Goal: Task Accomplishment & Management: Use online tool/utility

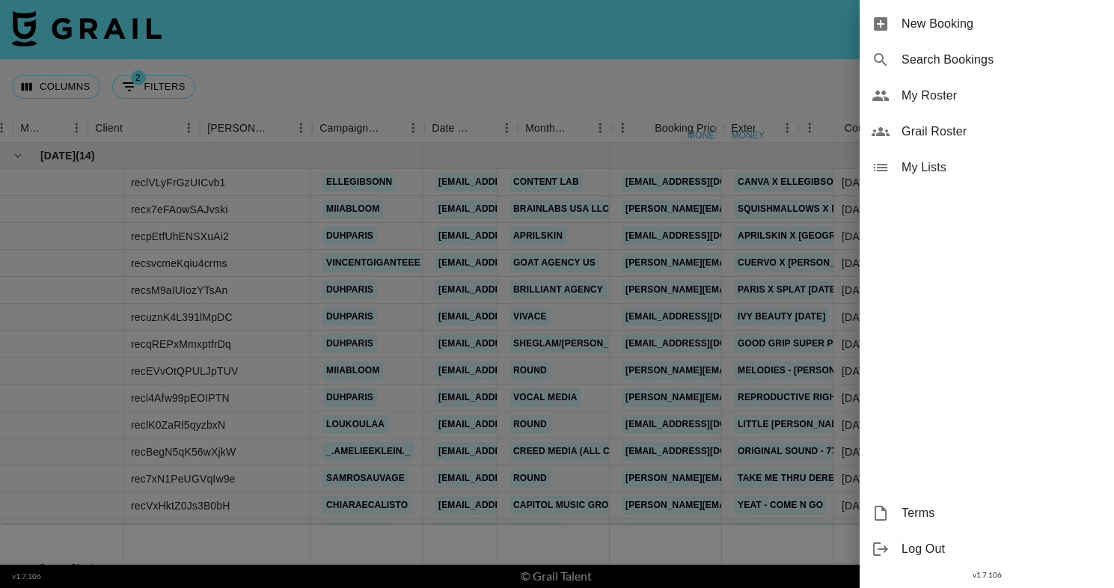
scroll to position [0, 409]
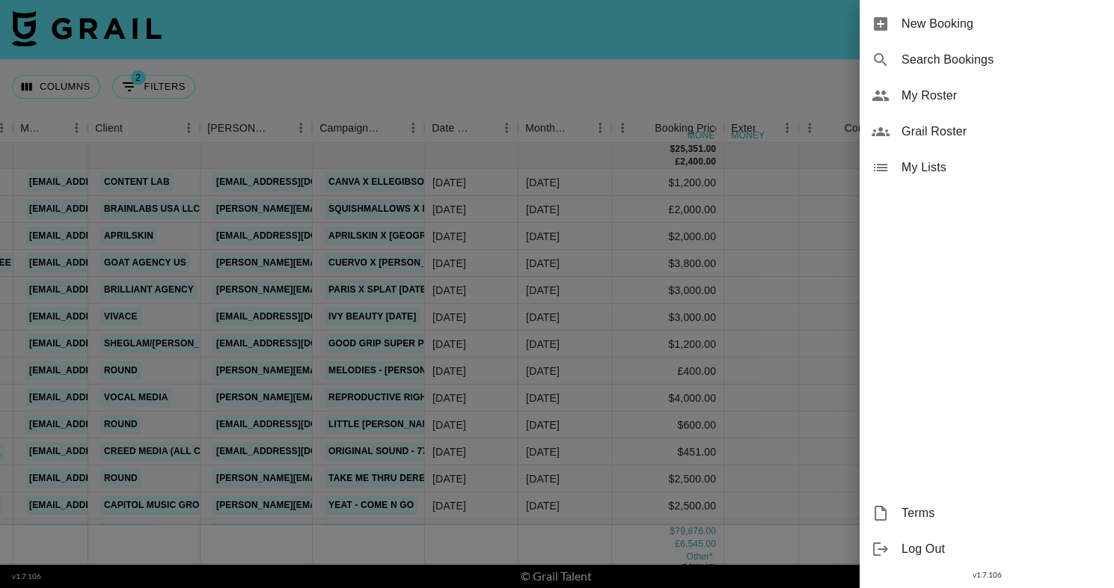
click at [881, 106] on div "My Roster" at bounding box center [987, 96] width 254 height 36
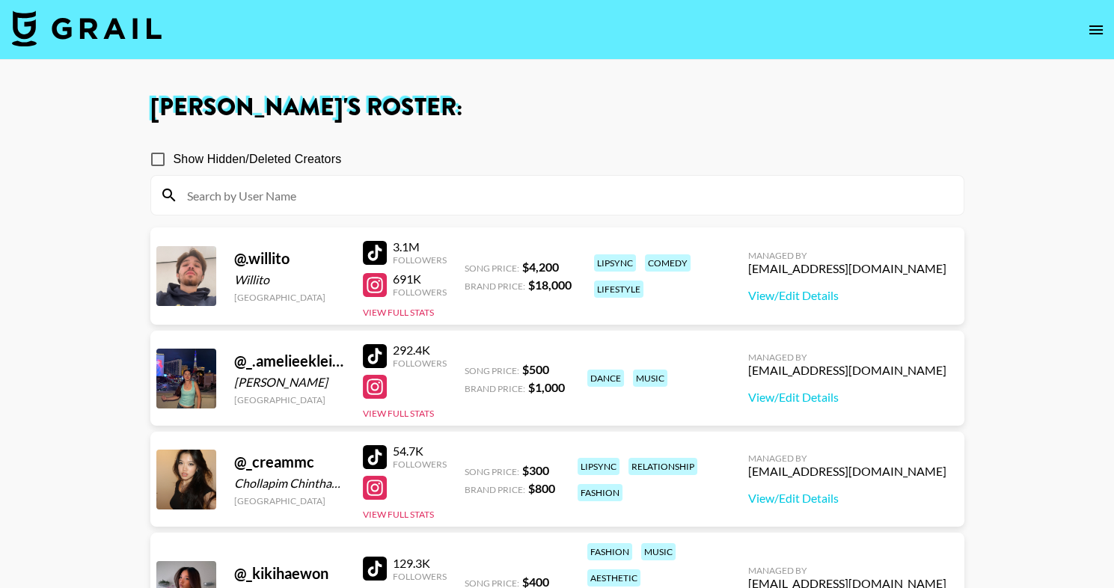
click at [465, 198] on input at bounding box center [566, 195] width 777 height 24
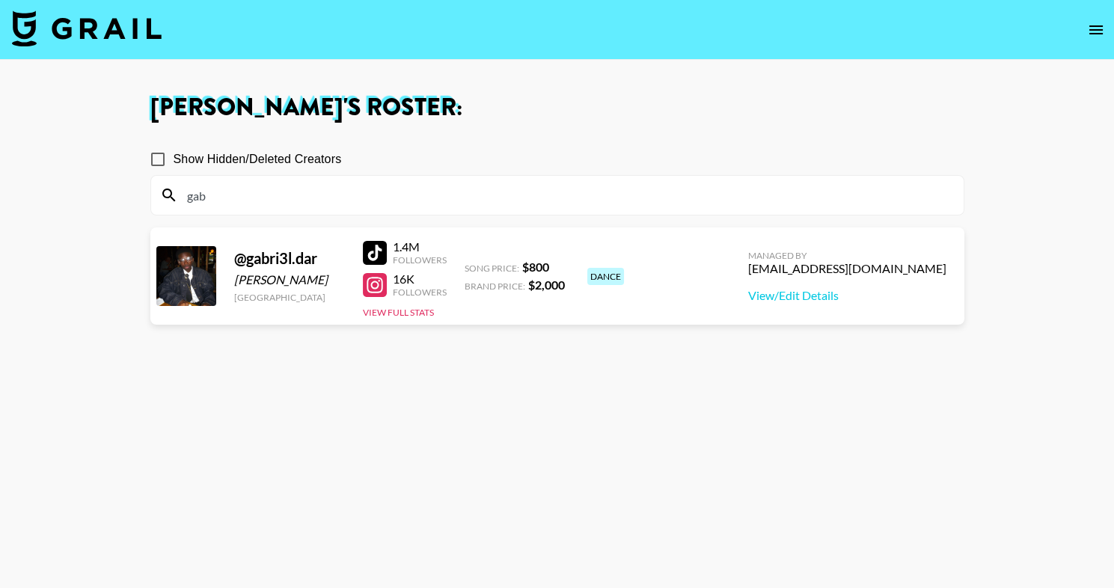
type input "gab"
click at [630, 103] on h1 "[PERSON_NAME] 's Roster:" at bounding box center [557, 108] width 814 height 24
click at [313, 198] on input "gab" at bounding box center [566, 195] width 777 height 24
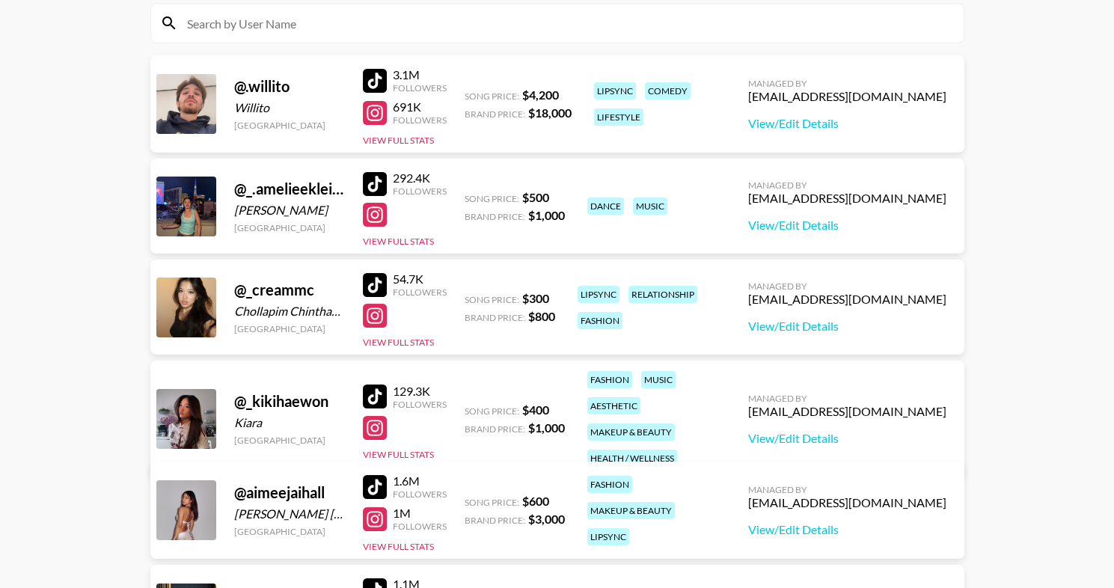
scroll to position [184, 0]
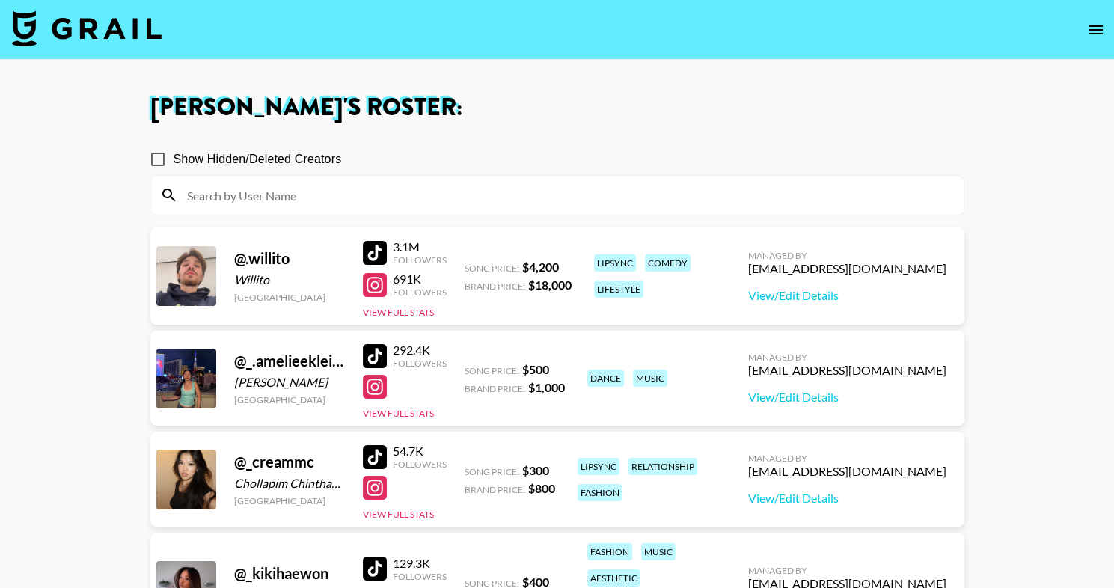
click at [1101, 39] on button "open drawer" at bounding box center [1096, 30] width 30 height 30
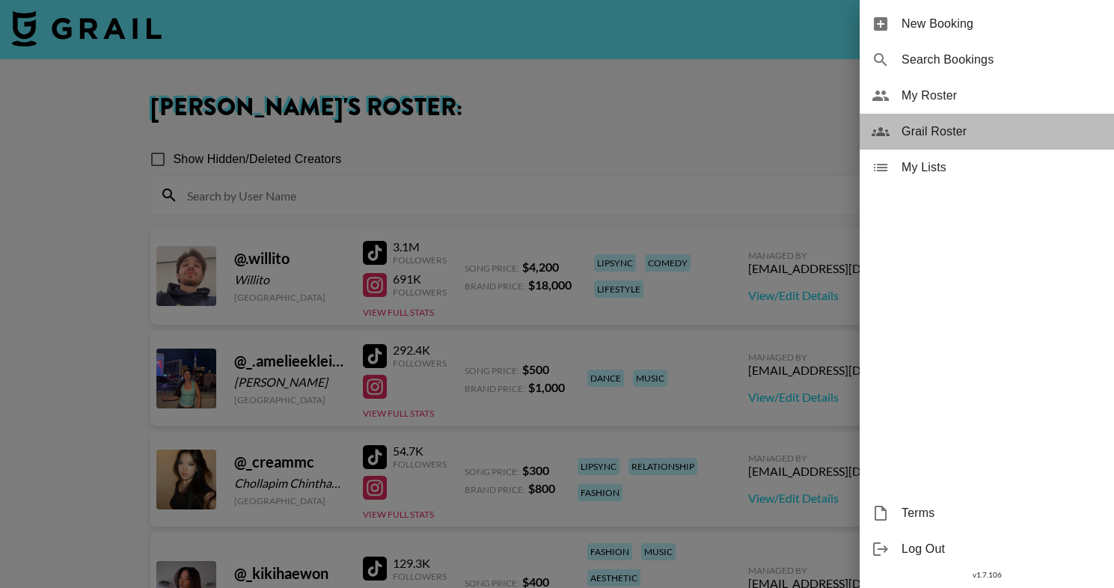
click at [913, 132] on span "Grail Roster" at bounding box center [1002, 132] width 201 height 18
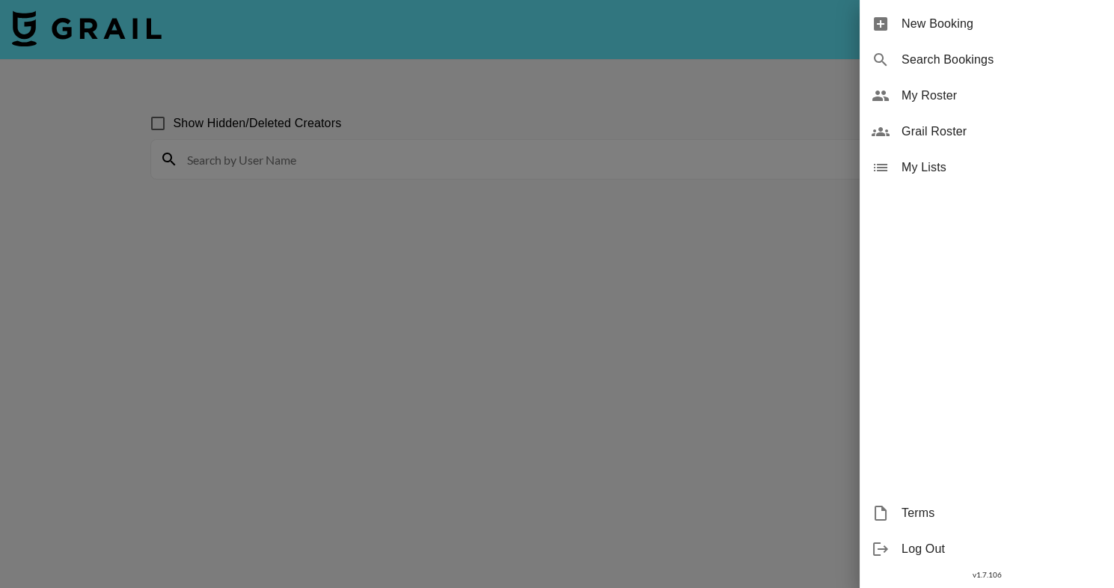
click at [303, 168] on div at bounding box center [557, 294] width 1114 height 588
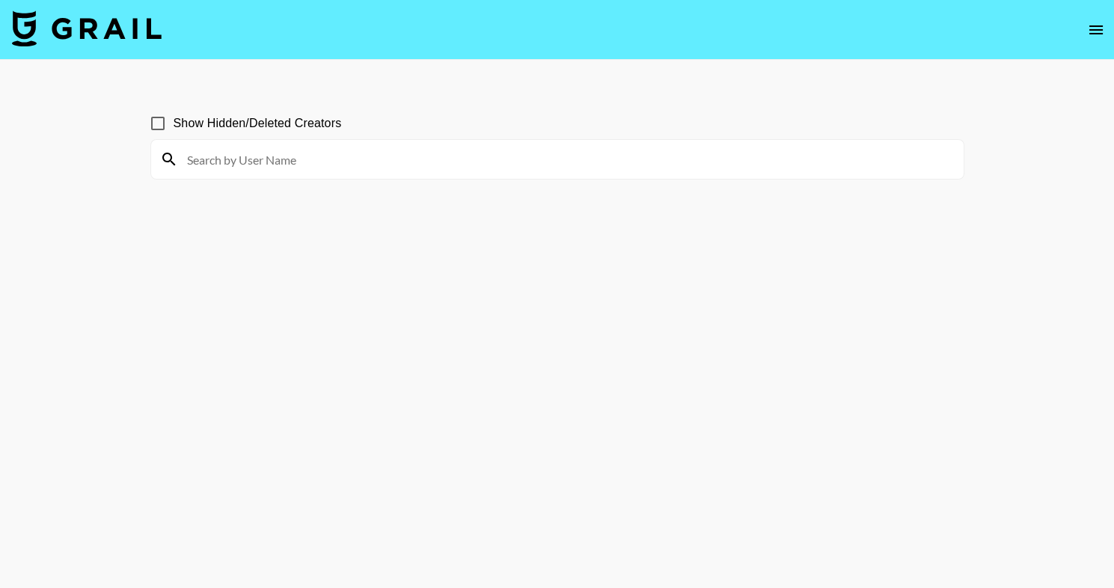
click at [303, 168] on input at bounding box center [566, 159] width 777 height 24
type input "aimee"
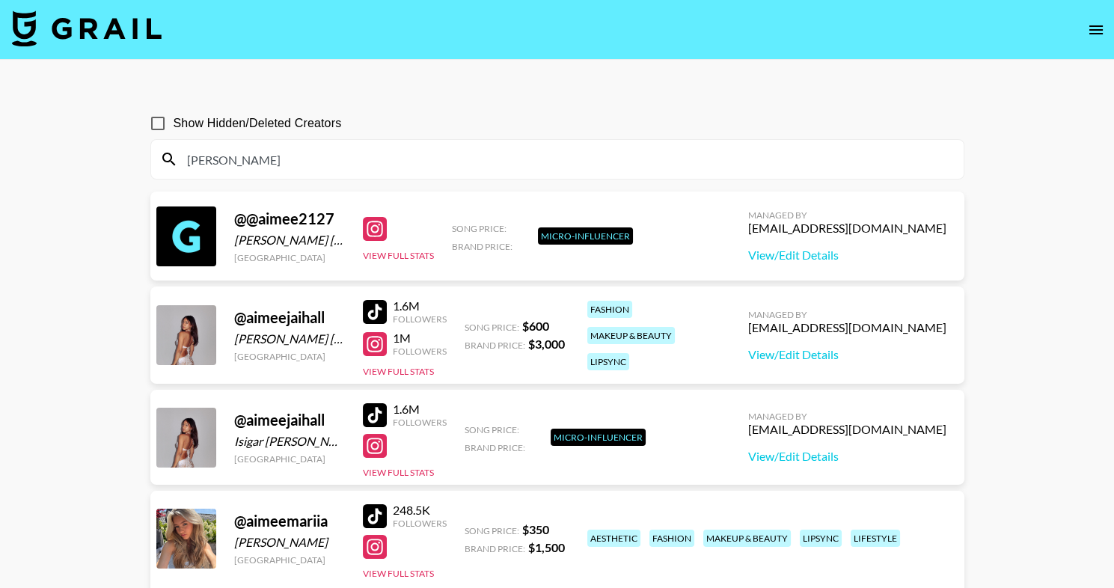
click at [243, 168] on input "aimee" at bounding box center [566, 159] width 777 height 24
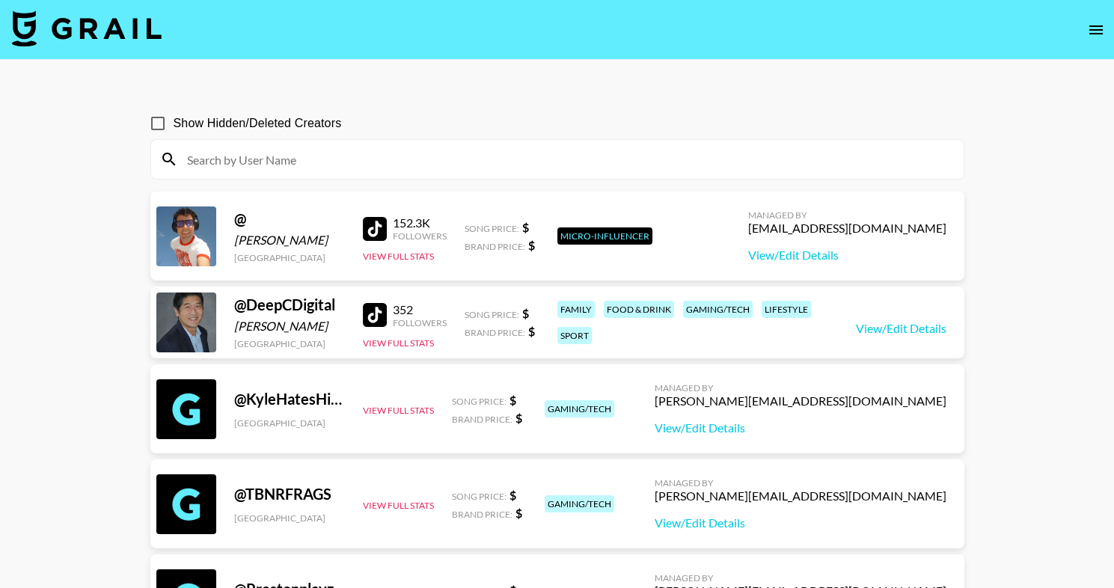
click at [117, 19] on img at bounding box center [87, 28] width 150 height 36
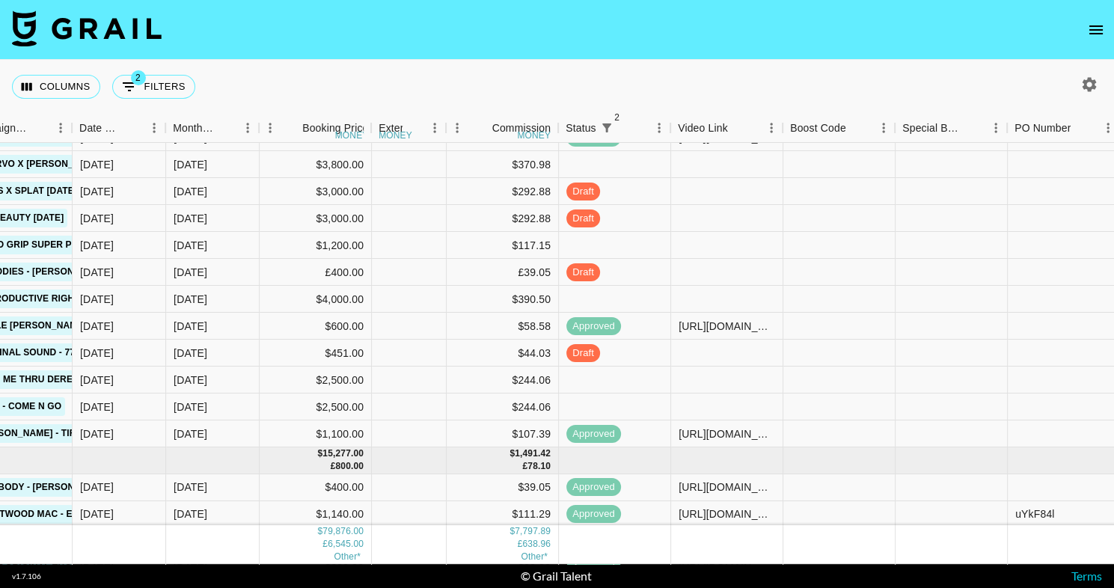
scroll to position [99, 856]
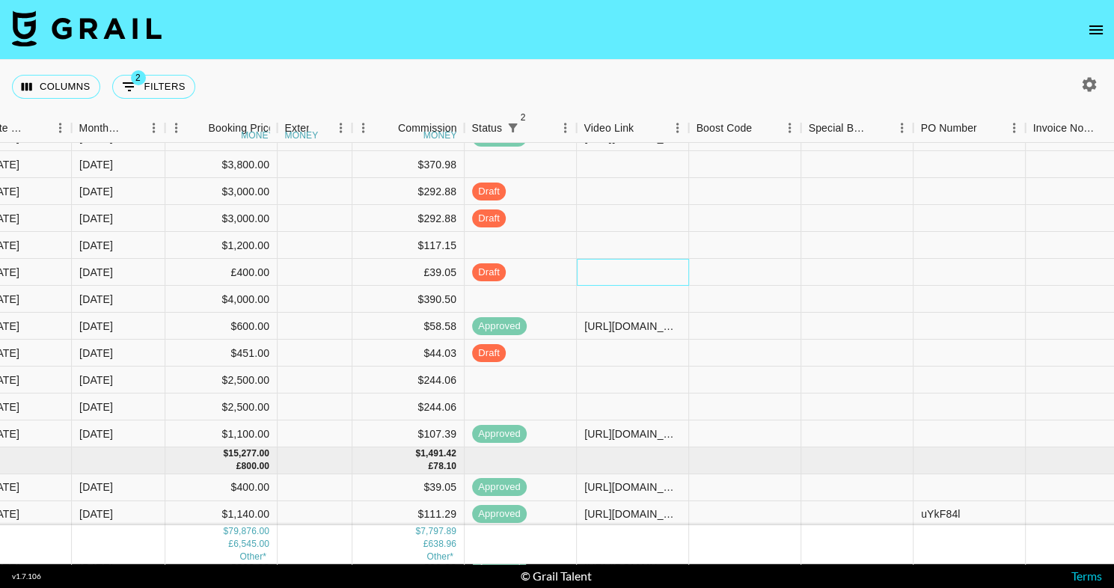
click at [608, 280] on div at bounding box center [633, 272] width 112 height 27
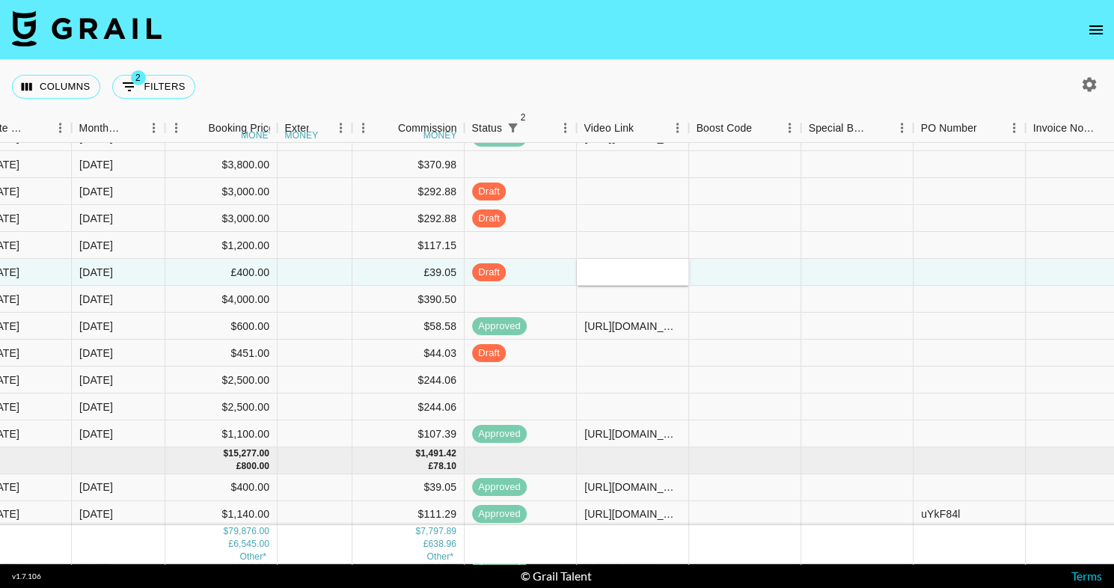
type input "https://www.tiktok.com/@miiabloom/photo/7559340888099540246"
click at [776, 46] on nav at bounding box center [557, 30] width 1114 height 60
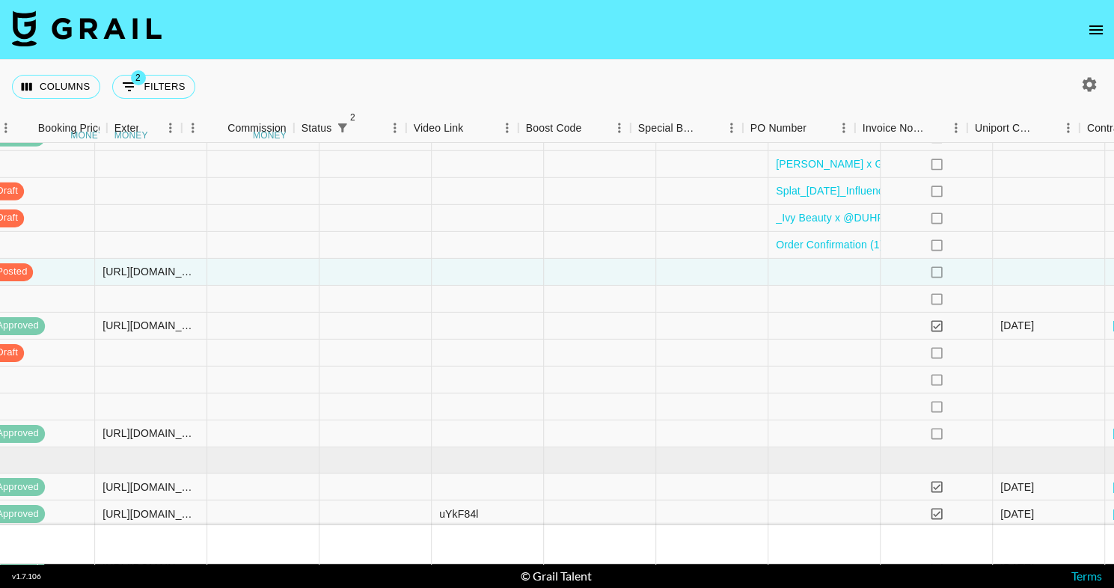
scroll to position [99, 1501]
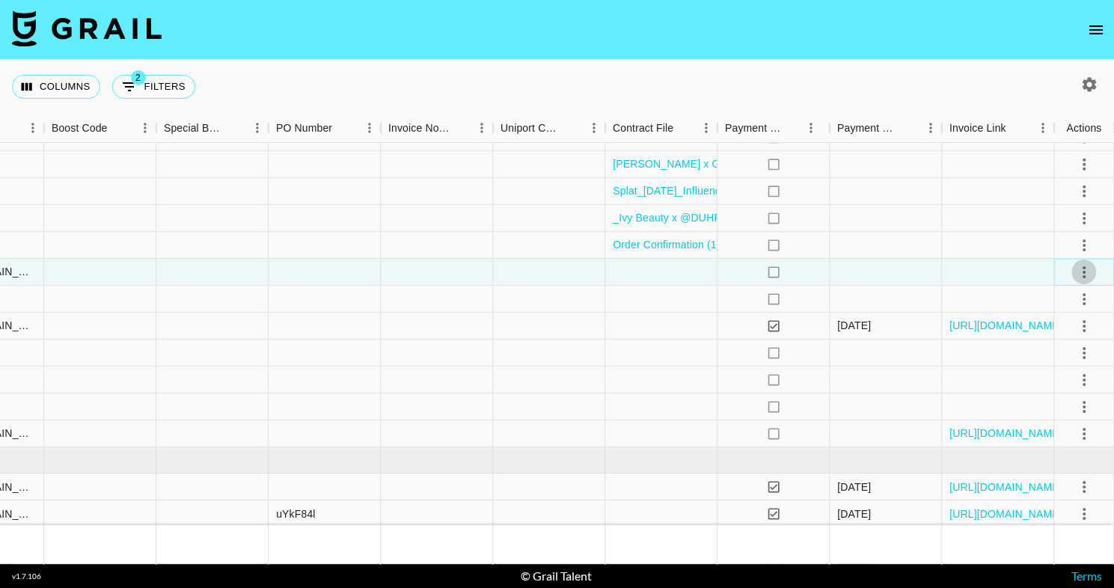
click at [1086, 274] on icon "select merge strategy" at bounding box center [1084, 272] width 18 height 18
click at [1063, 406] on div "Approve" at bounding box center [1052, 412] width 46 height 18
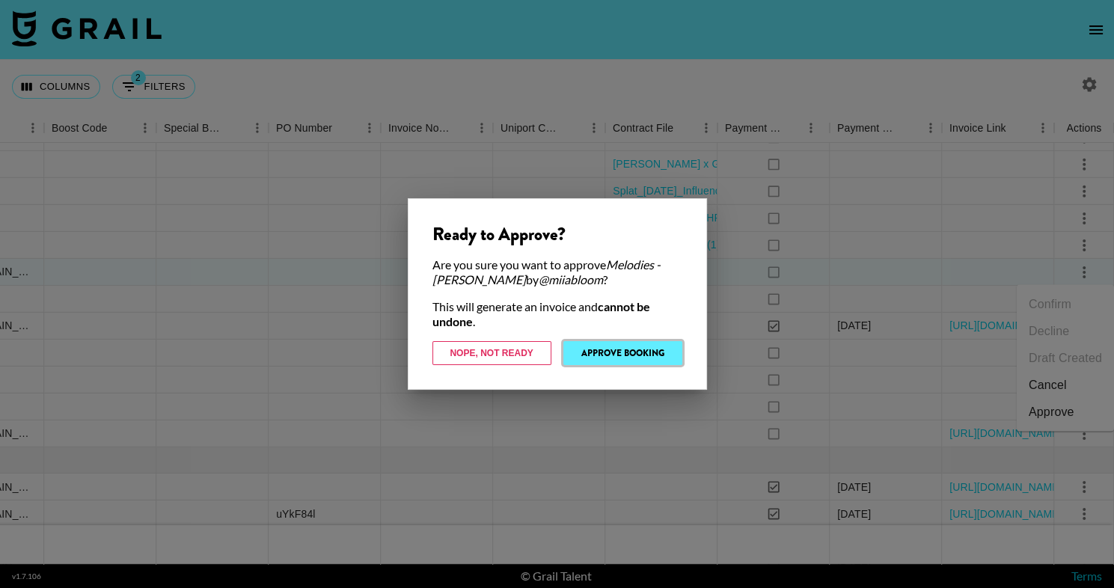
click at [605, 358] on button "Approve Booking" at bounding box center [622, 353] width 119 height 24
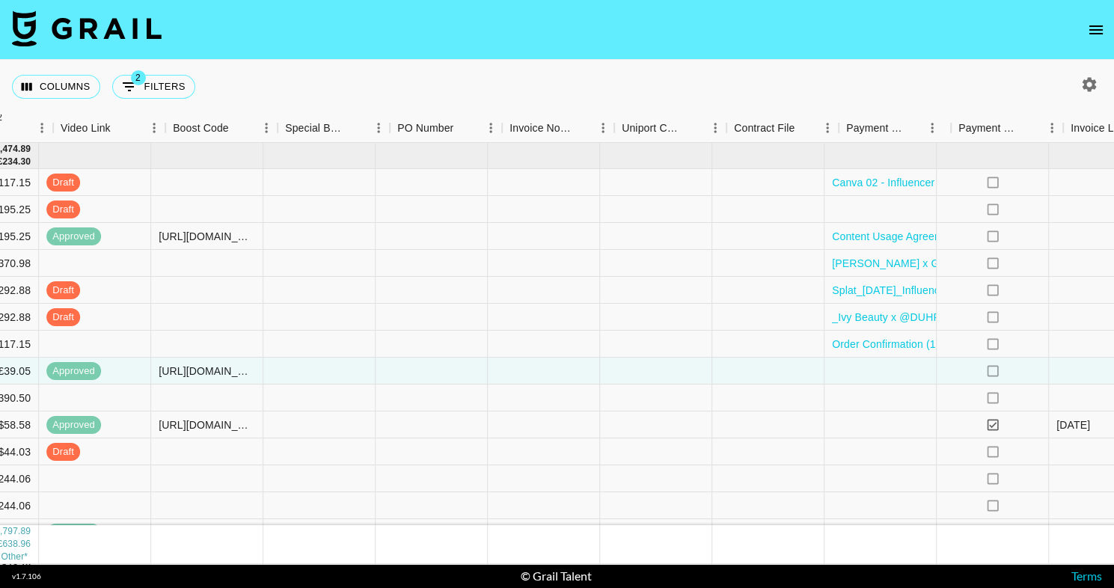
scroll to position [0, 872]
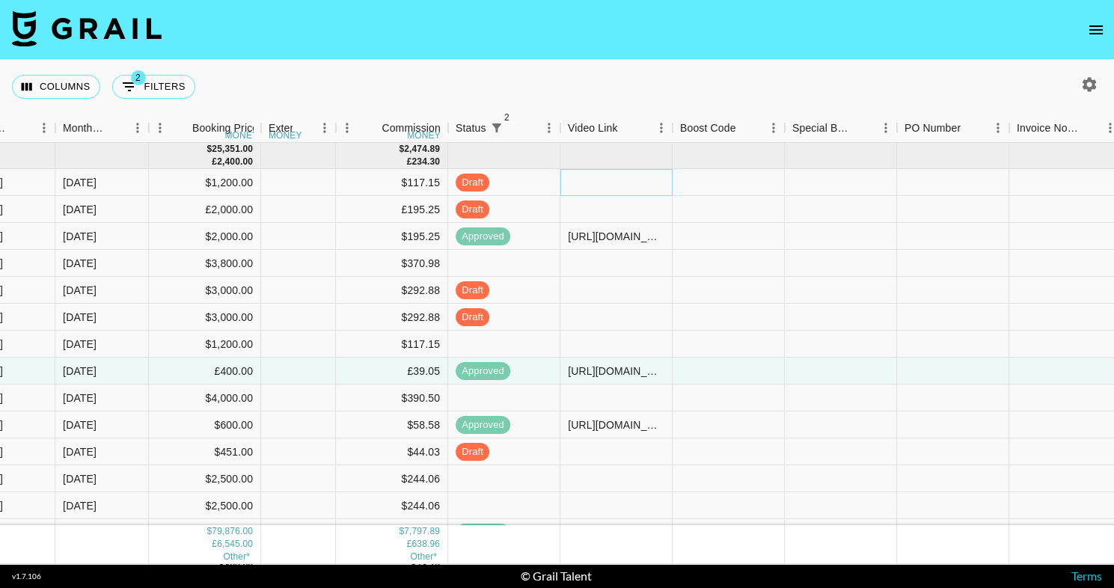
click at [644, 192] on div at bounding box center [616, 182] width 112 height 27
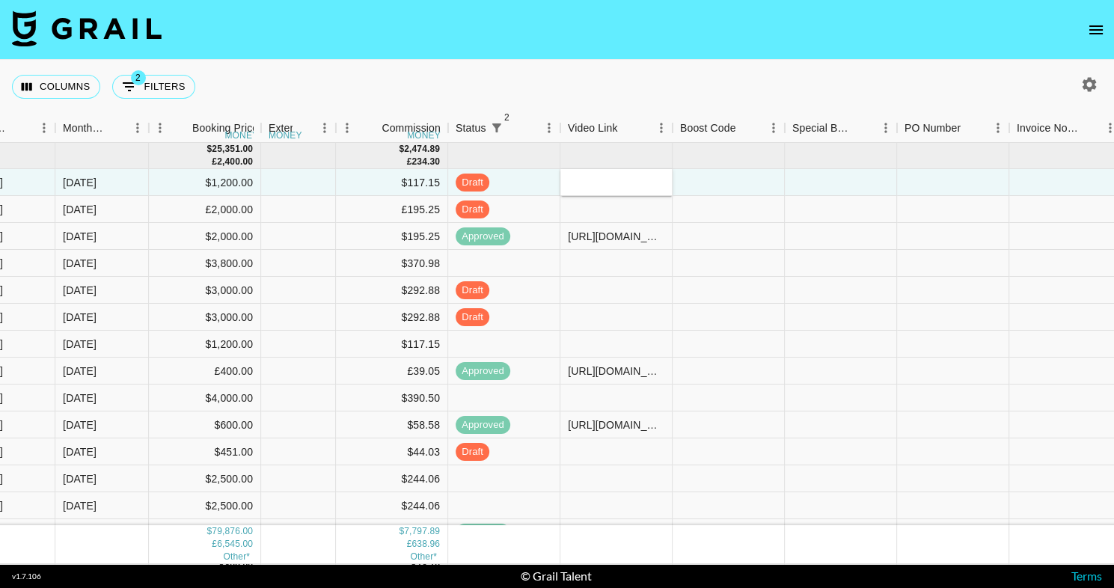
type input "https://www.tiktok.com/@ellegibsonn/video/7559187959203843350"
click at [661, 72] on div "Columns 2 Filters + Booking" at bounding box center [557, 87] width 1114 height 54
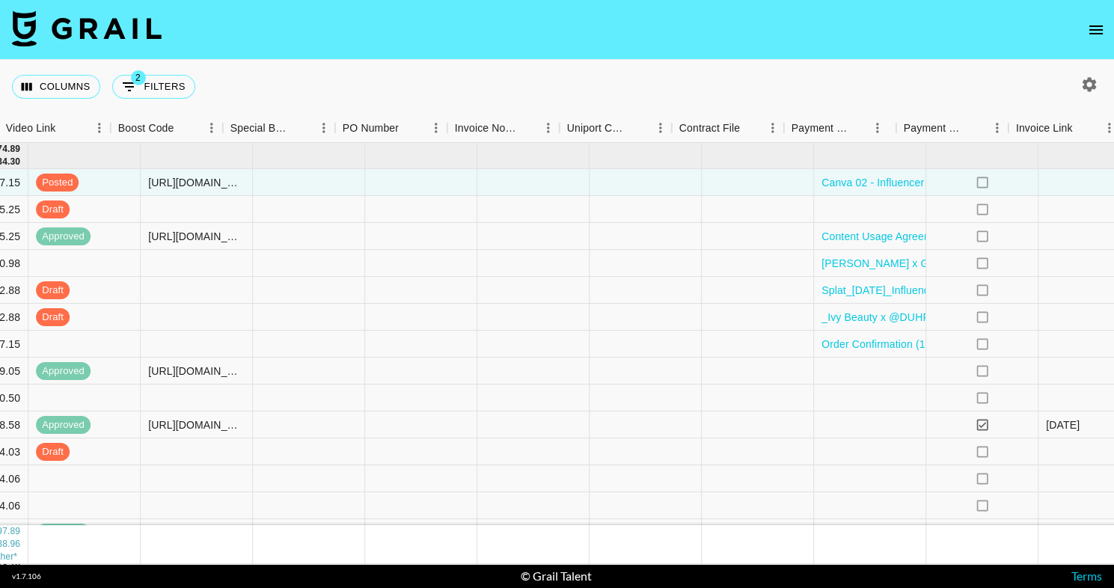
scroll to position [0, 1501]
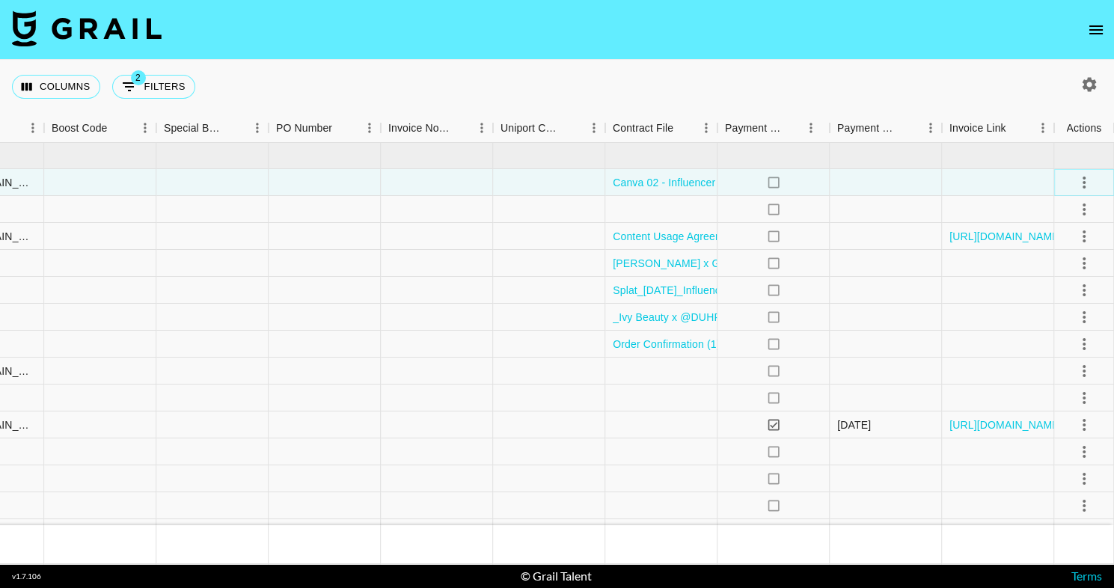
click at [1091, 183] on icon "select merge strategy" at bounding box center [1084, 183] width 18 height 18
click at [1062, 328] on div "Approve" at bounding box center [1052, 322] width 46 height 18
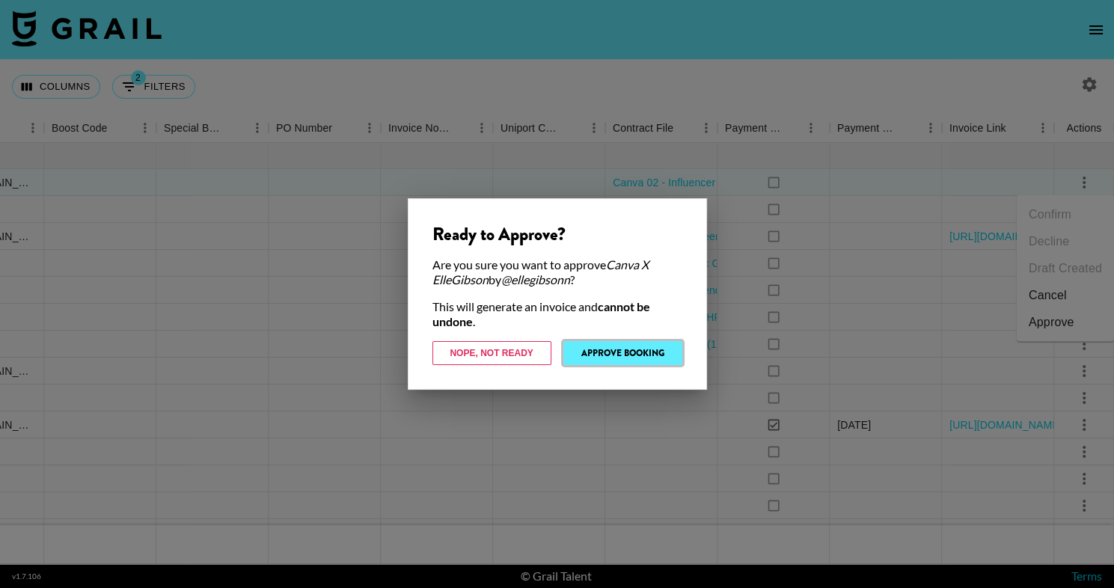
click at [593, 348] on button "Approve Booking" at bounding box center [622, 353] width 119 height 24
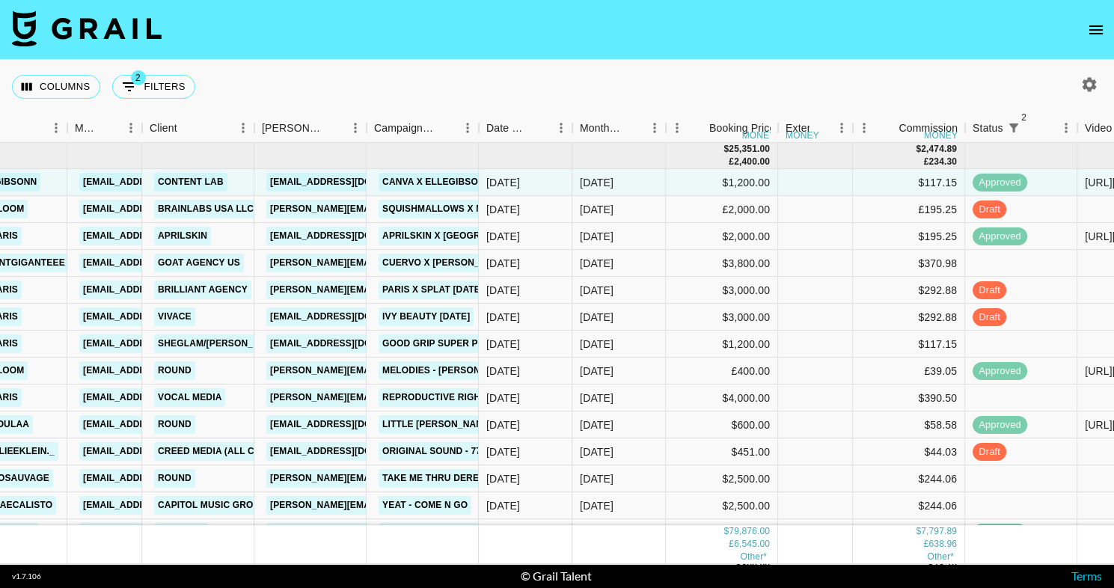
scroll to position [0, 441]
